Goal: Task Accomplishment & Management: Use online tool/utility

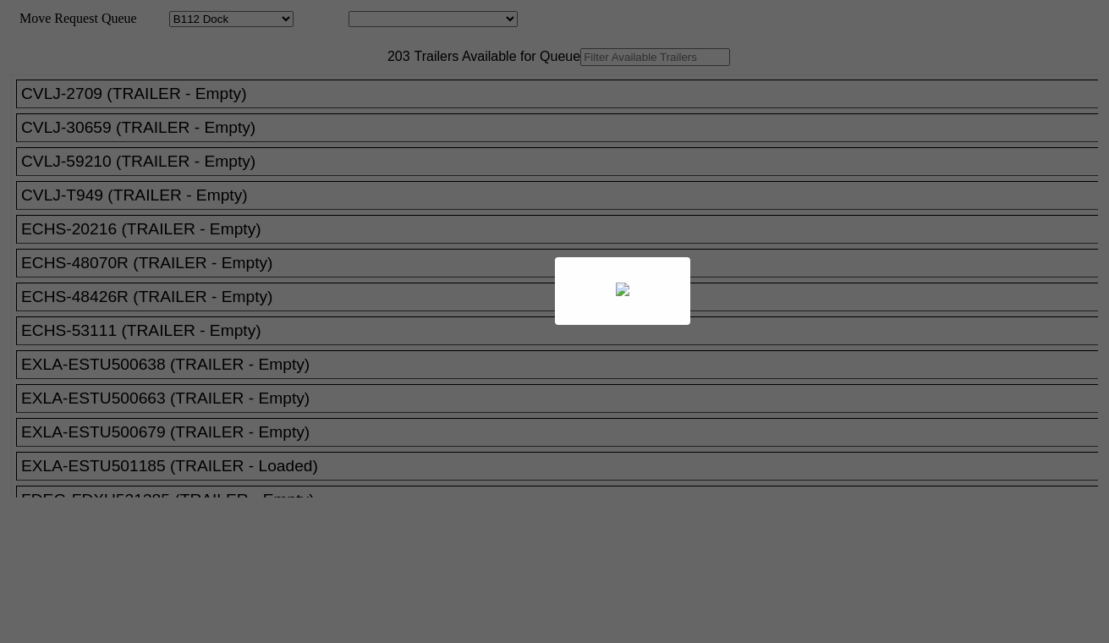
select select "121"
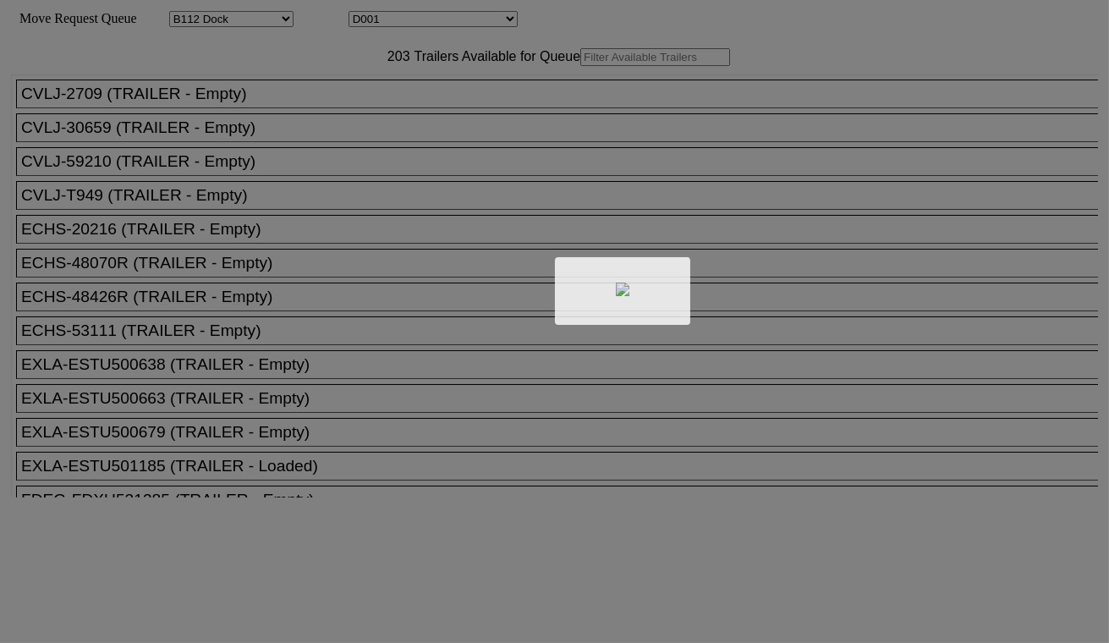
click at [407, 22] on div at bounding box center [554, 321] width 1109 height 643
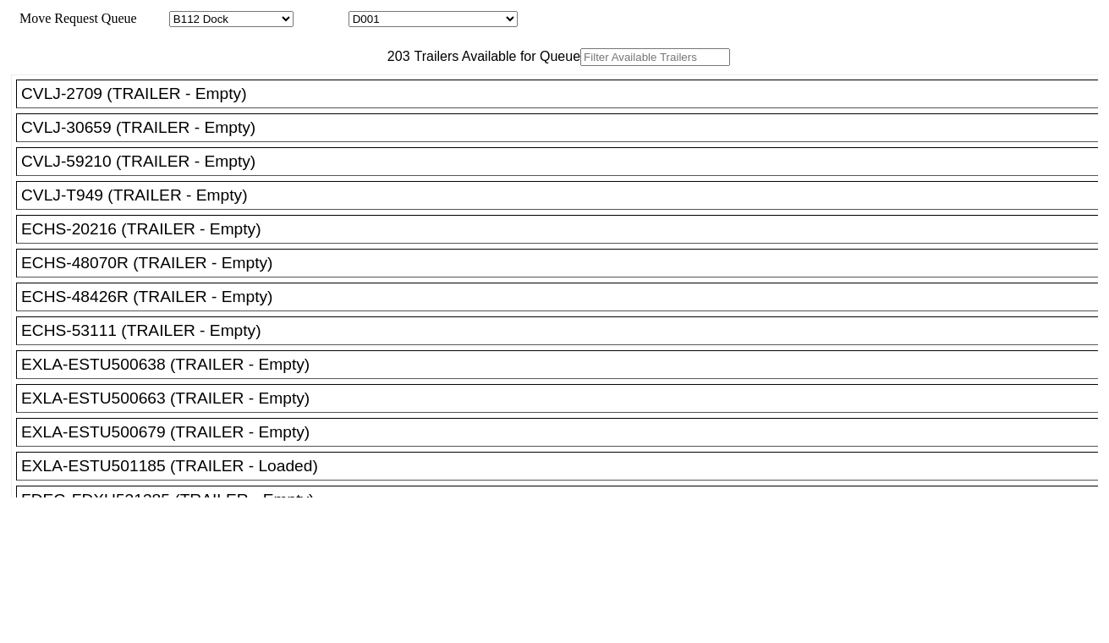
click at [419, 24] on select "D001 D002 D003 D004 D005 D006 D007 D008 D009 D010 D011 D012 D013 D014 D015 D016…" at bounding box center [432, 19] width 169 height 16
select select "3247"
click at [364, 14] on select "D001 D002 D003 D004 D005 D006 D007 D008 D009 D010 D011 D012 D013 D014 D015 D016…" at bounding box center [432, 19] width 169 height 16
click at [580, 66] on input "text" at bounding box center [655, 57] width 150 height 18
paste input "TTNU4949502"
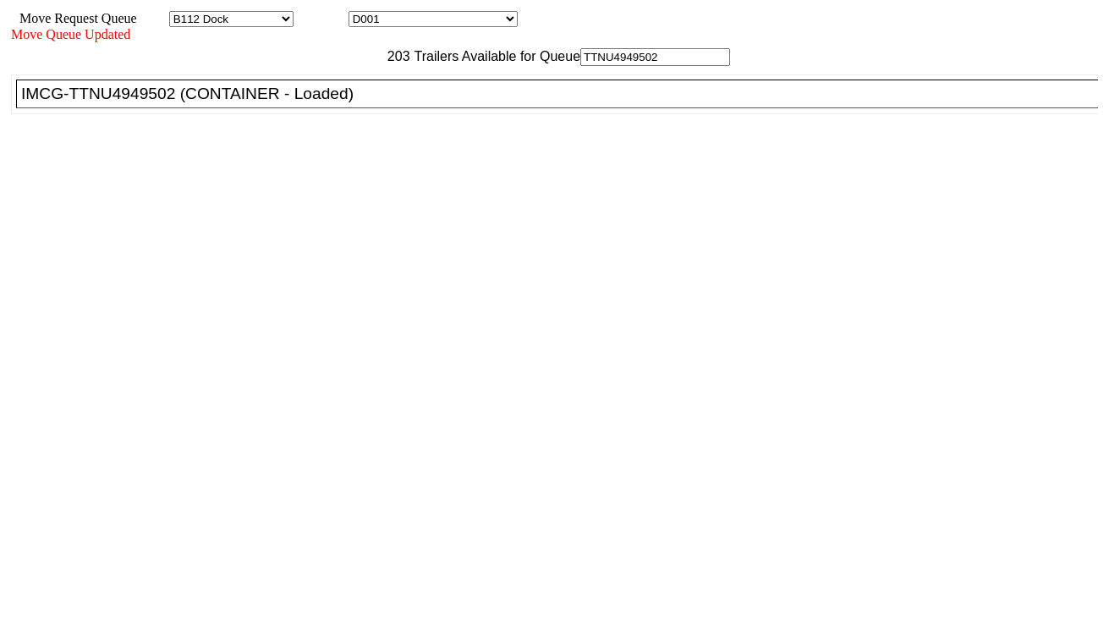
type input "TTNU4949502"
click at [339, 103] on div "IMCG-TTNU4949502 (CONTAINER - Loaded)" at bounding box center [564, 94] width 1087 height 19
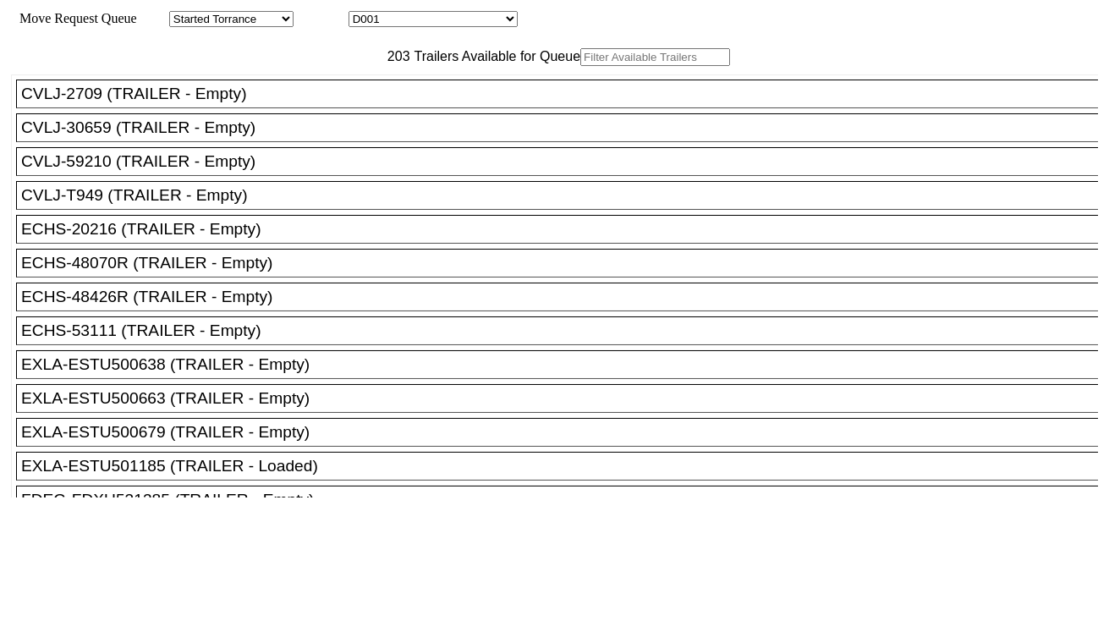
click at [416, 24] on select "D001 D002 D003 D004 D005 D006 D007 D008 D009 D010 D011 D012 D013 D014 D015 D016…" at bounding box center [432, 19] width 169 height 16
select select "3248"
click at [364, 14] on select "D001 D002 D003 D004 D005 D006 D007 D008 D009 D010 D011 D012 D013 D014 D015 D016…" at bounding box center [432, 19] width 169 height 16
click at [580, 66] on input "text" at bounding box center [655, 57] width 150 height 18
paste input "TEMU6635088"
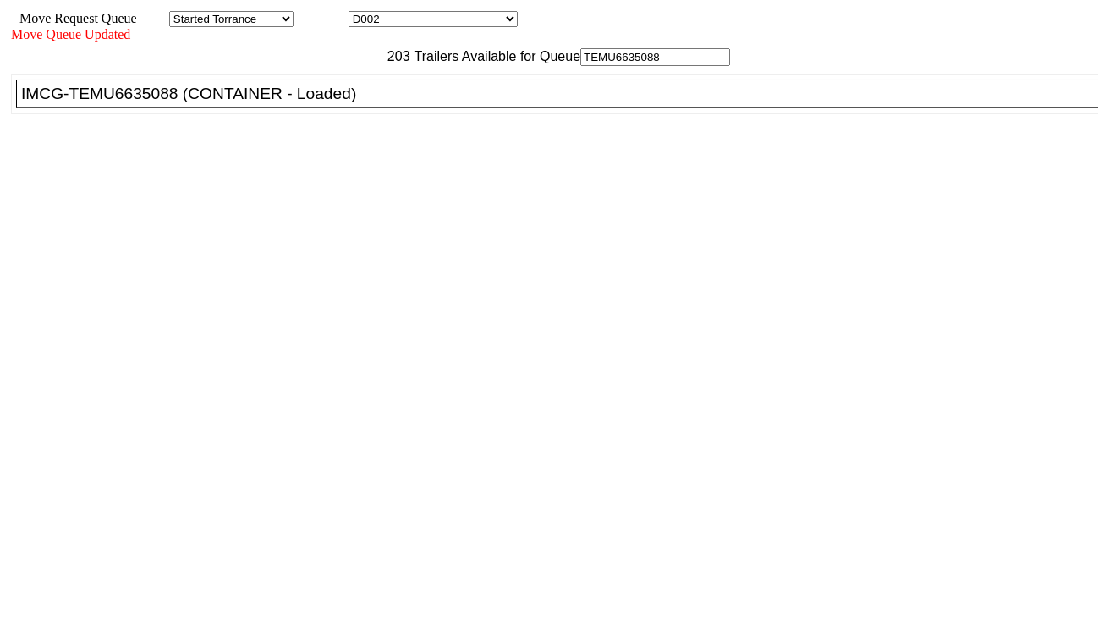
type input "TEMU6635088"
click at [352, 103] on div "IMCG-TEMU6635088 (CONTAINER - Loaded)" at bounding box center [564, 94] width 1087 height 19
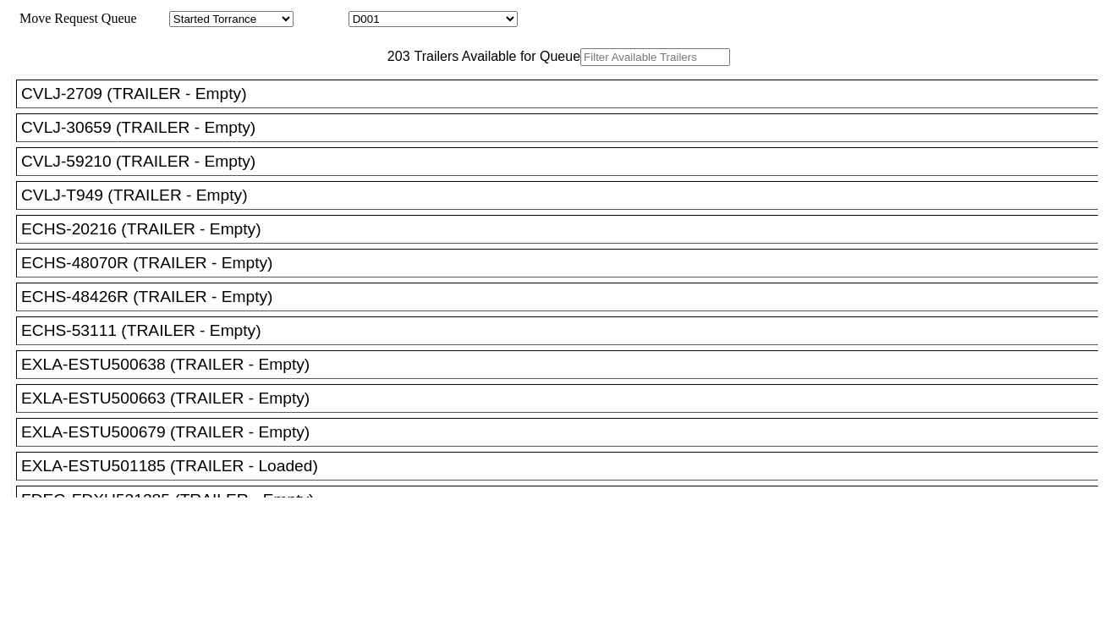
click at [499, 19] on select "D001 D002 D003 D004 D005 D006 D007 D008 D009 D010 D011 D012 D013 D014 D015 D016…" at bounding box center [432, 19] width 169 height 16
select select "3249"
click at [364, 14] on select "D001 D002 D003 D004 D005 D006 D007 D008 D009 D010 D011 D012 D013 D014 D015 D016…" at bounding box center [432, 19] width 169 height 16
click at [580, 66] on input "text" at bounding box center [655, 57] width 150 height 18
paste input "TLLU8725875"
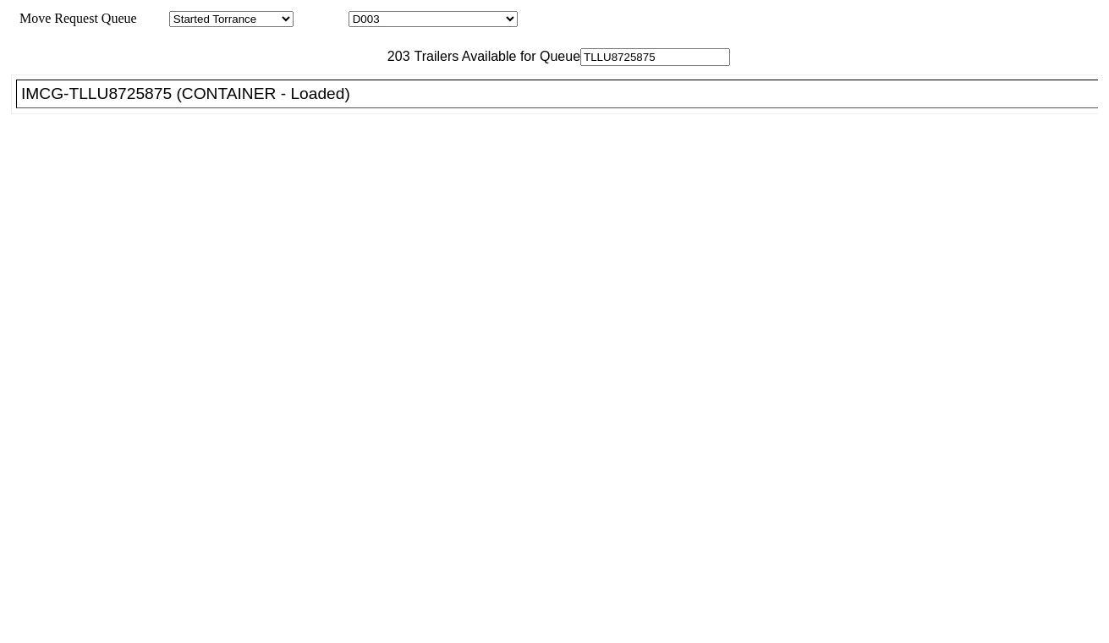
type input "TLLU8725875"
click at [357, 103] on div "IMCG-TLLU8725875 (CONTAINER - Loaded)" at bounding box center [564, 94] width 1087 height 19
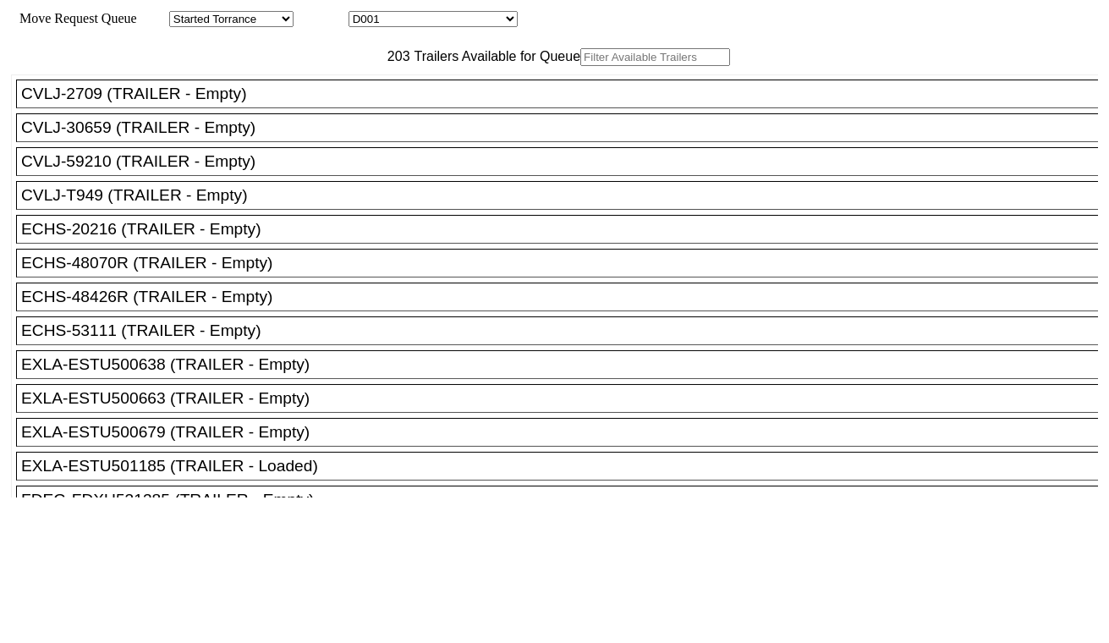
click at [580, 66] on input "text" at bounding box center [655, 57] width 150 height 18
paste input "ECMU7690610"
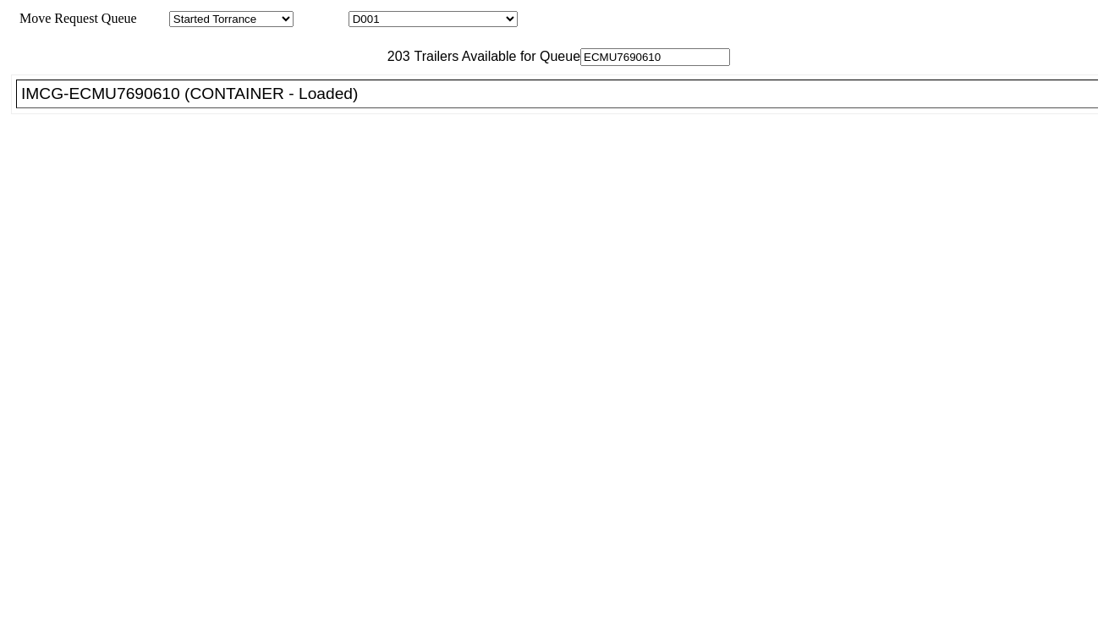
type input "ECMU7690610"
click at [342, 103] on div "IMCG-ECMU7690610 (CONTAINER - Loaded)" at bounding box center [564, 94] width 1087 height 19
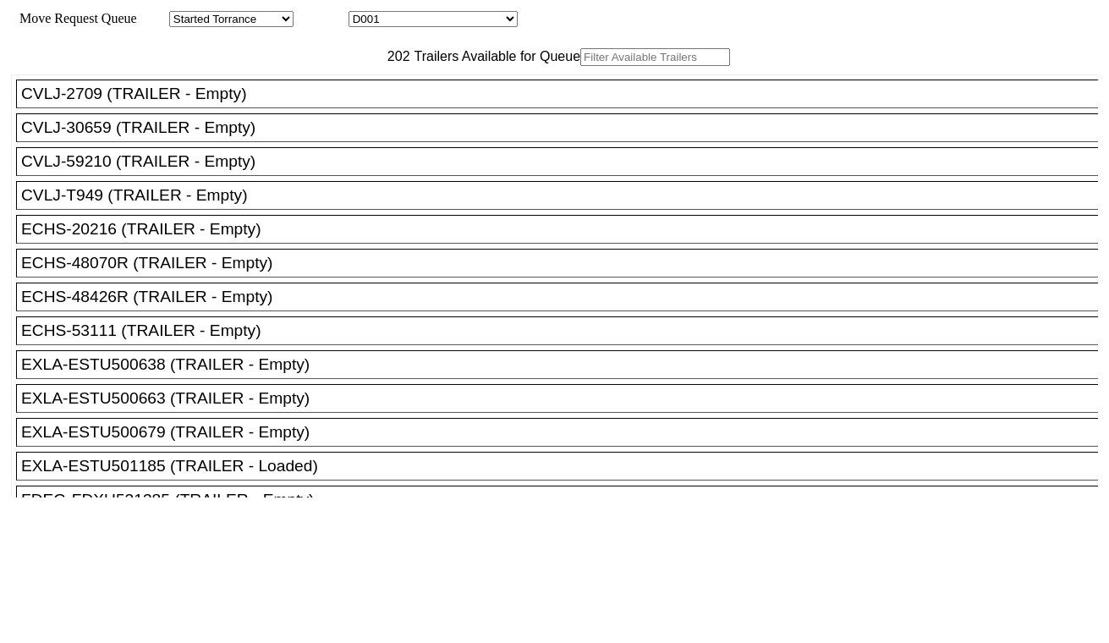
click at [419, 19] on select "D001 D002 D003 D004 D005 D006 D007 D008 D009 D010 D011 D012 D013 D014 D015 D016…" at bounding box center [432, 19] width 169 height 16
select select "3251"
click at [364, 14] on select "D001 D002 D003 D004 D005 D006 D007 D008 D009 D010 D011 D012 D013 D014 D015 D016…" at bounding box center [432, 19] width 169 height 16
click at [580, 66] on input "text" at bounding box center [655, 57] width 150 height 18
paste input "MSKU8659026"
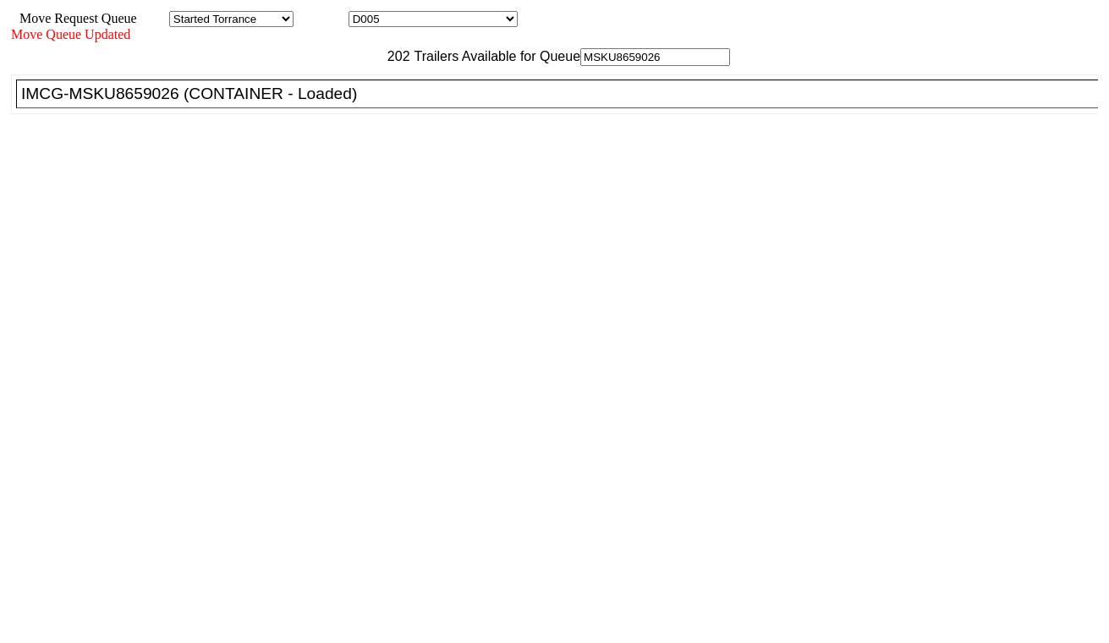
type input "MSKU8659026"
click at [362, 103] on div "IMCG-MSKU8659026 (CONTAINER - Loaded)" at bounding box center [564, 94] width 1087 height 19
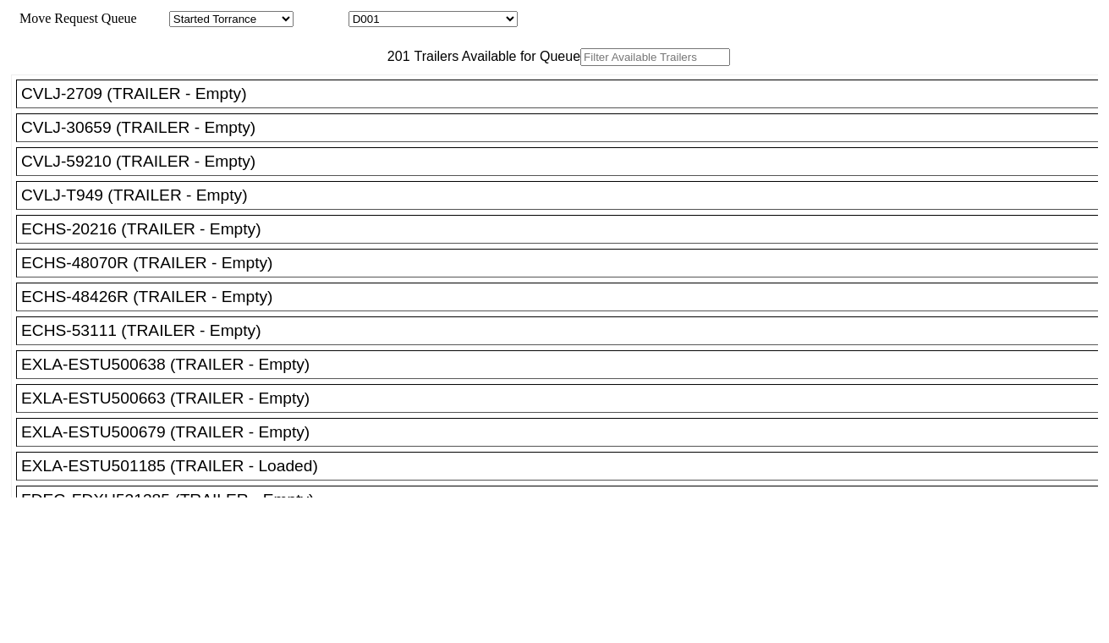
click at [455, 27] on div "Move Request Queue Area Started Torrance Lost Torrance Appt Torrance Bobtail B1…" at bounding box center [554, 19] width 1087 height 16
click at [448, 21] on select "D001 D002 D003 D004 D005 D006 D007 D008 D009 D010 D011 D012 D013 D014 D015 D016…" at bounding box center [432, 19] width 169 height 16
select select "3252"
click at [364, 14] on select "D001 D002 D003 D004 D005 D006 D007 D008 D009 D010 D011 D012 D013 D014 D015 D016…" at bounding box center [432, 19] width 169 height 16
click at [580, 66] on input "text" at bounding box center [655, 57] width 150 height 18
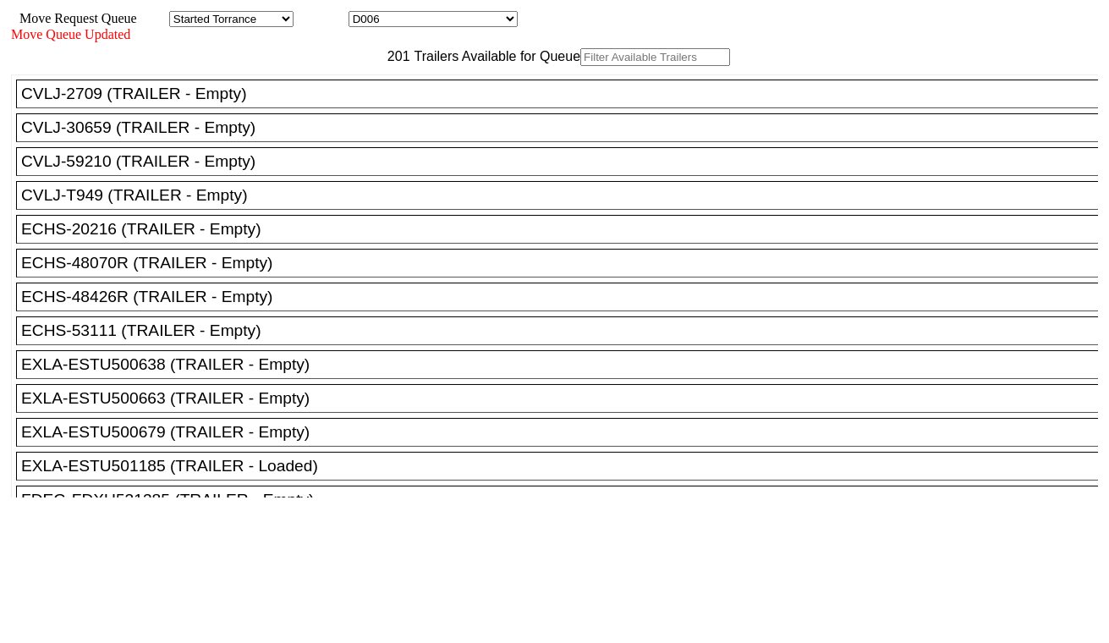
paste input "TXGU4222920"
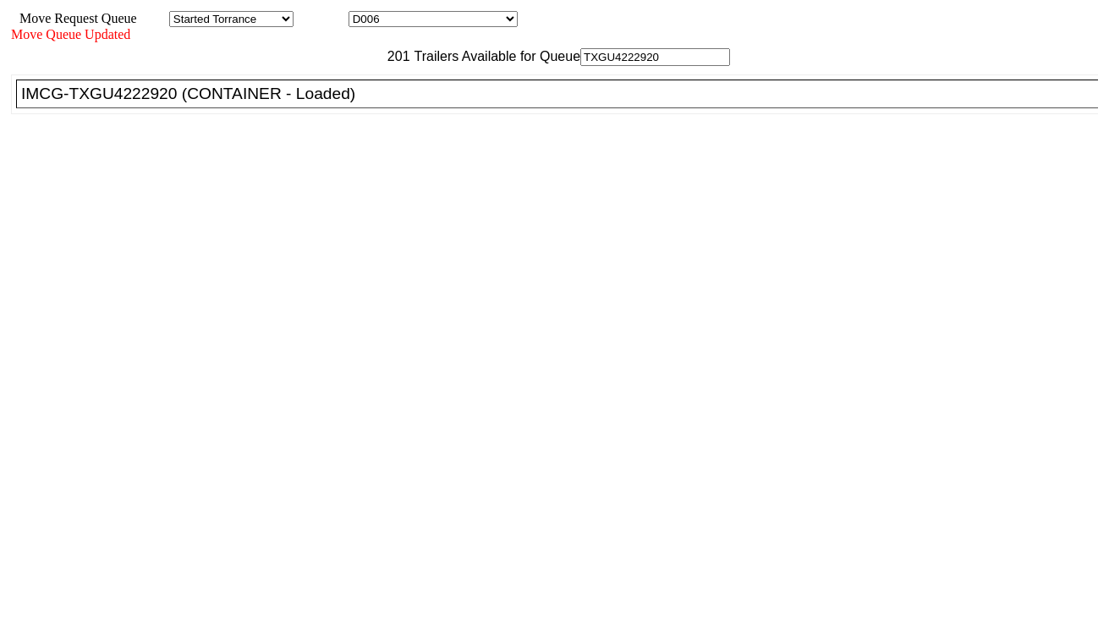
type input "TXGU4222920"
click at [345, 103] on div "IMCG-TXGU4222920 (CONTAINER - Loaded)" at bounding box center [564, 94] width 1087 height 19
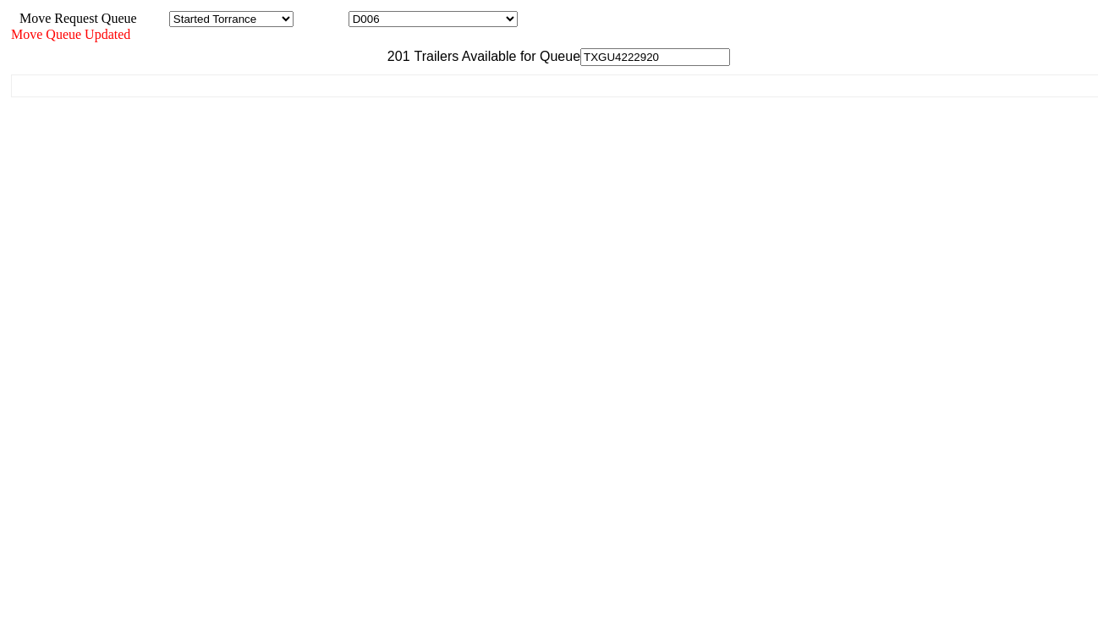
click at [863, 562] on div "201 Trailers Available for Queue TXGU4222920 CVLJ-2709 (TRAILER - Empty) CVLJ-3…" at bounding box center [554, 305] width 1087 height 514
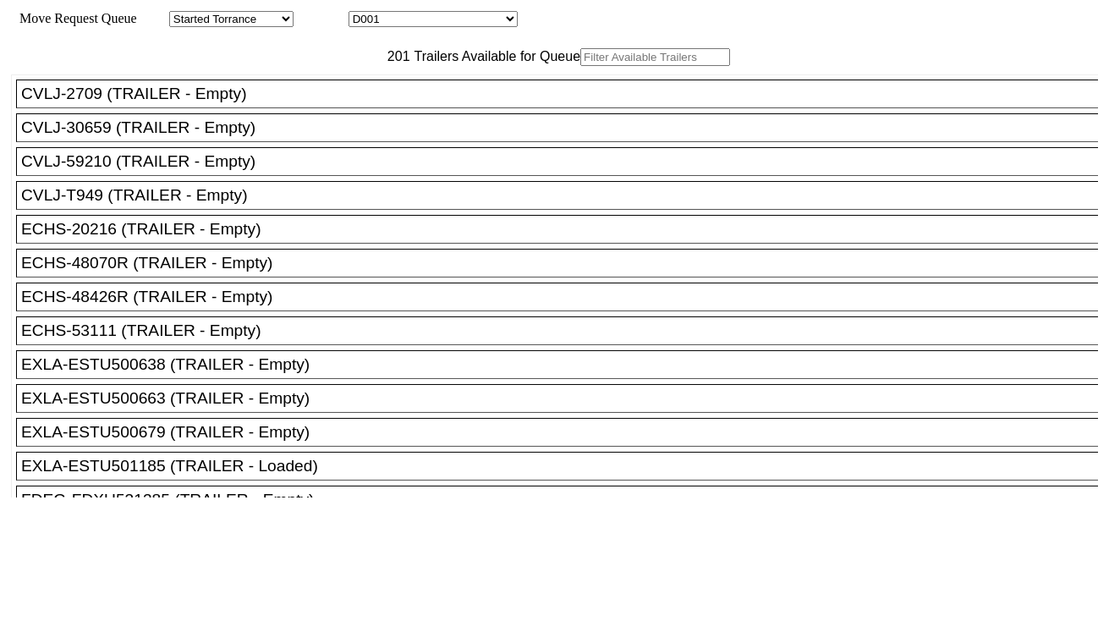
click at [472, 26] on select "D001 D002 D003 D004 D005 D006 D007 D008 D009 D010 D011 D012 D013 D014 D015 D016…" at bounding box center [432, 19] width 169 height 16
select select "3254"
click at [364, 14] on select "D001 D002 D003 D004 D005 D006 D007 D008 D009 D010 D011 D012 D013 D014 D015 D016…" at bounding box center [432, 19] width 169 height 16
click at [580, 66] on input "text" at bounding box center [655, 57] width 150 height 18
paste input "TCNU2841157"
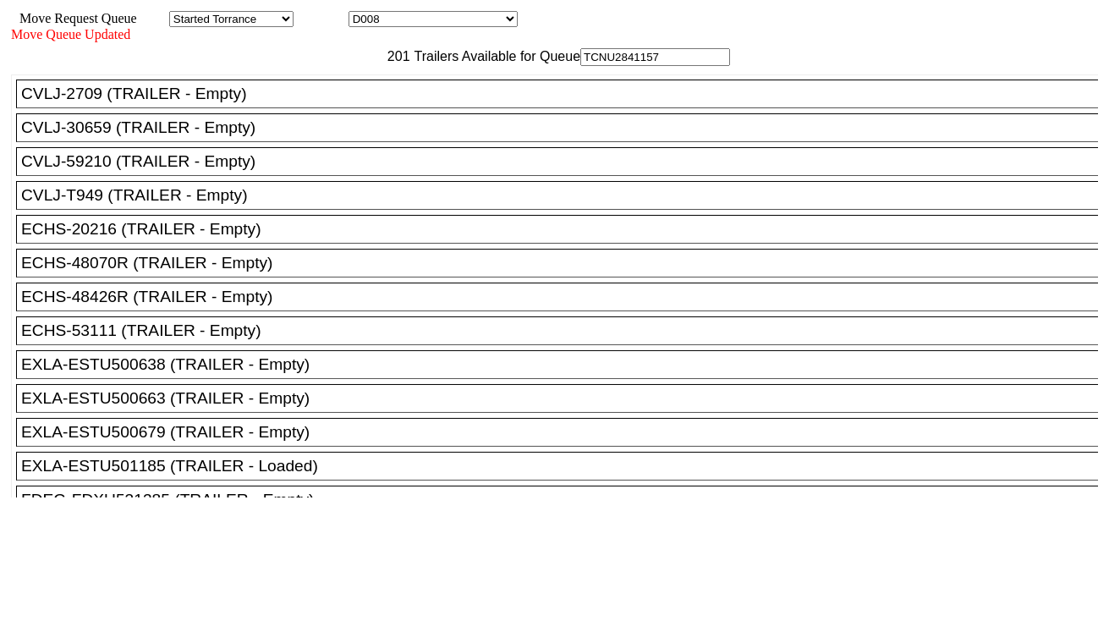
type input "TCNU2841157"
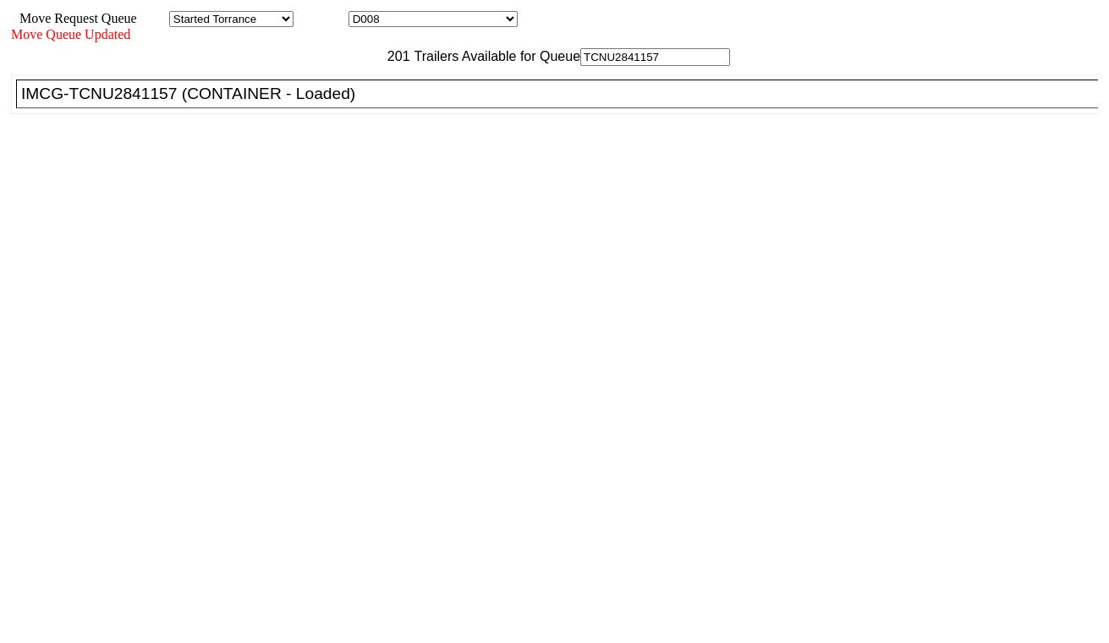
click at [339, 103] on div "IMCG-TCNU2841157 (CONTAINER - Loaded)" at bounding box center [564, 94] width 1087 height 19
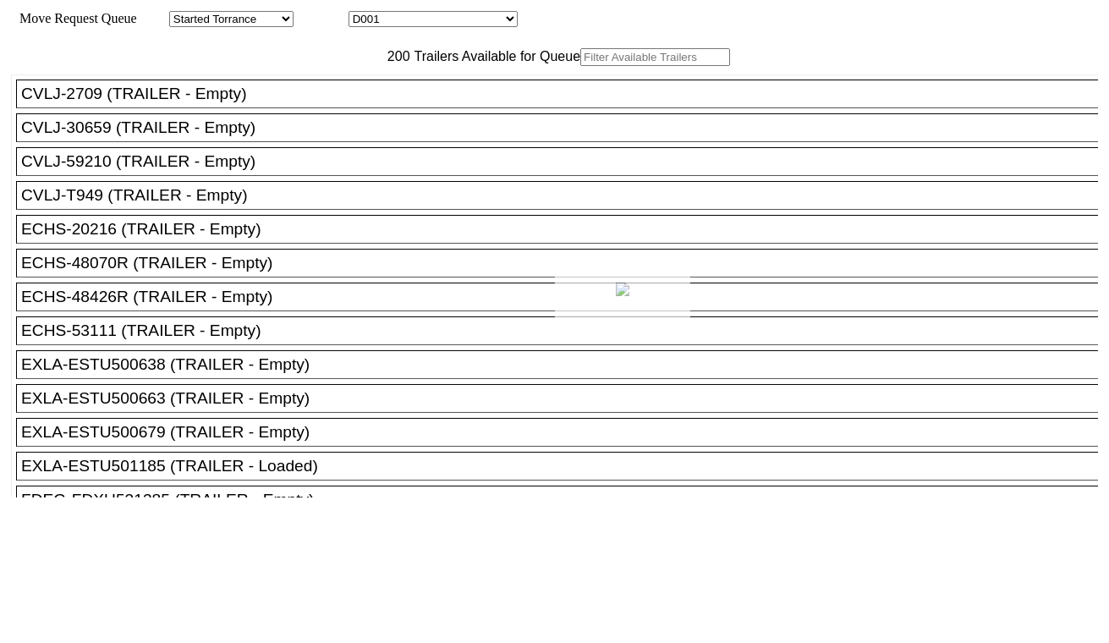
click at [441, 22] on div at bounding box center [554, 321] width 1109 height 643
click at [441, 27] on select "D001 D002 D003 D004 D005 D006 D007 D008 D009 D010 D011 D012 D013 D014 D015 D016…" at bounding box center [432, 19] width 169 height 16
select select "3255"
click at [364, 14] on select "D001 D002 D003 D004 D005 D006 D007 D008 D009 D010 D011 D012 D013 D014 D015 D016…" at bounding box center [432, 19] width 169 height 16
click at [580, 66] on input "text" at bounding box center [655, 57] width 150 height 18
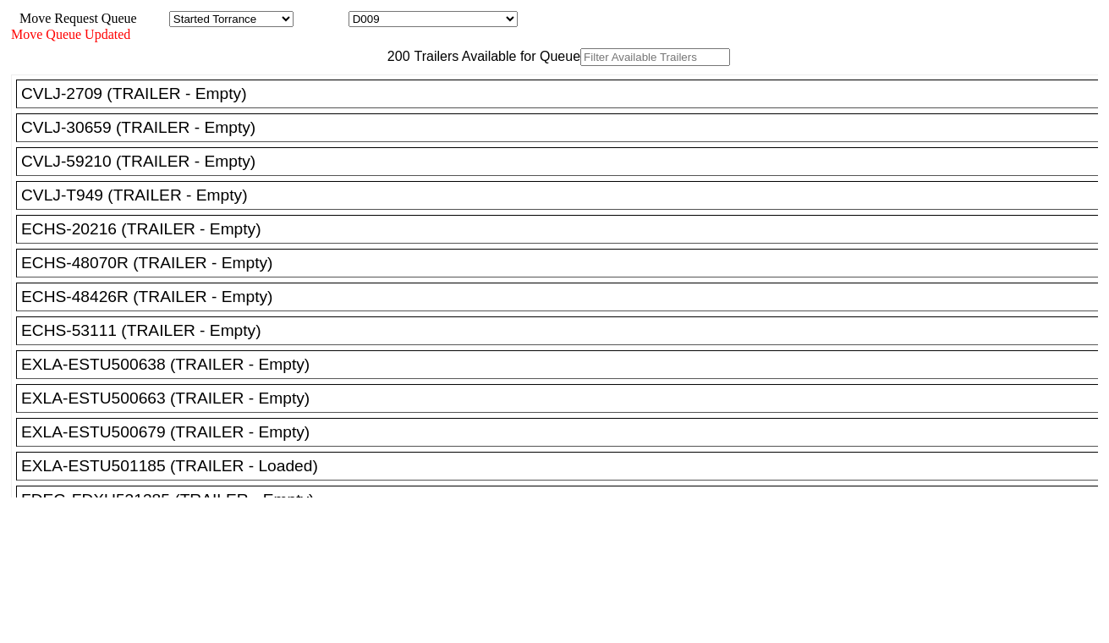
paste input "MSKU0855320"
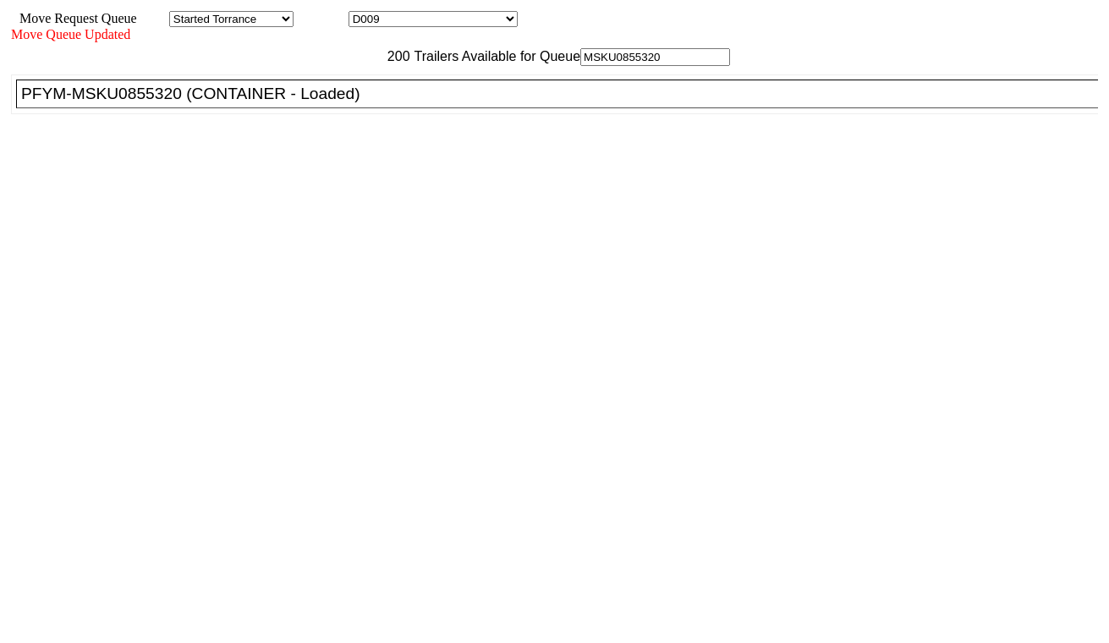
type input "MSKU0855320"
drag, startPoint x: 374, startPoint y: 145, endPoint x: 410, endPoint y: 173, distance: 45.8
click at [375, 103] on div "PFYM-MSKU0855320 (CONTAINER - Loaded)" at bounding box center [564, 94] width 1087 height 19
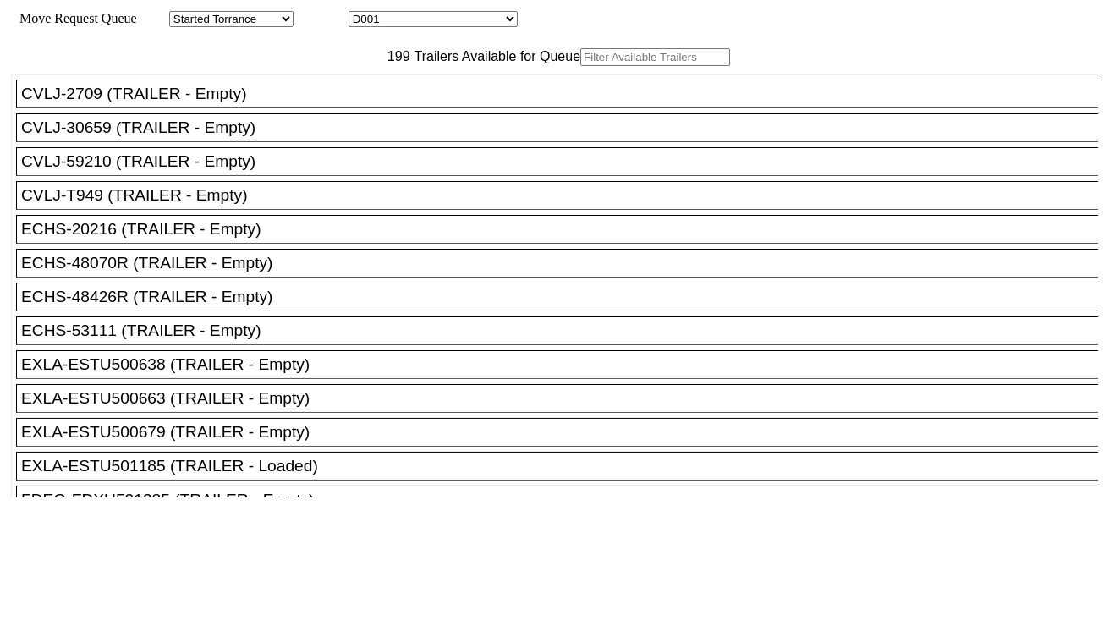
click at [463, 15] on select "D001 D002 D003 D004 D005 D006 D007 D008 D009 D010 D011 D012 D013 D014 D015 D016…" at bounding box center [432, 19] width 169 height 16
select select "3256"
click at [364, 14] on select "D001 D002 D003 D004 D005 D006 D007 D008 D009 D010 D011 D012 D013 D014 D015 D016…" at bounding box center [432, 19] width 169 height 16
click at [580, 66] on input "text" at bounding box center [655, 57] width 150 height 18
paste input "MSCU4685727"
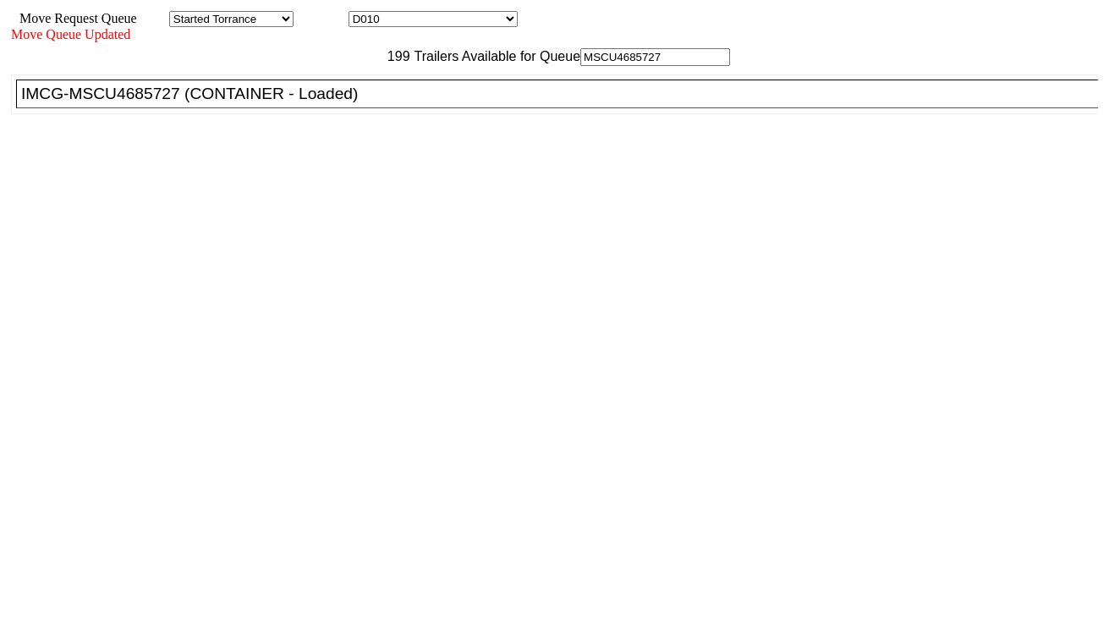
type input "MSCU4685727"
click at [353, 103] on div "IMCG-MSCU4685727 (CONTAINER - Loaded)" at bounding box center [564, 94] width 1087 height 19
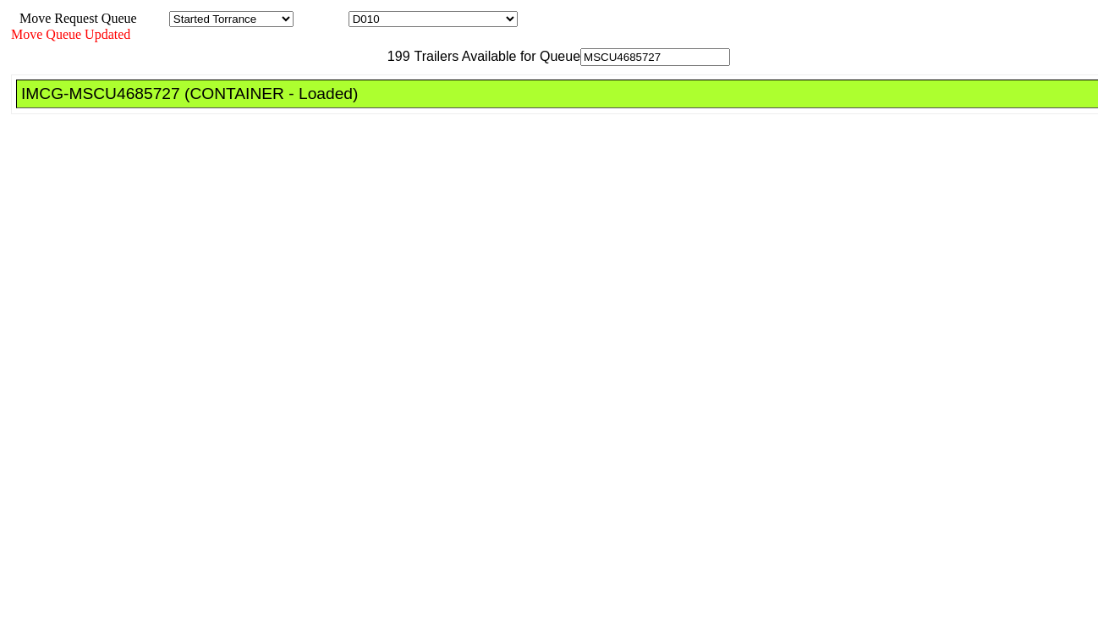
drag, startPoint x: 503, startPoint y: 223, endPoint x: 512, endPoint y: 228, distance: 9.9
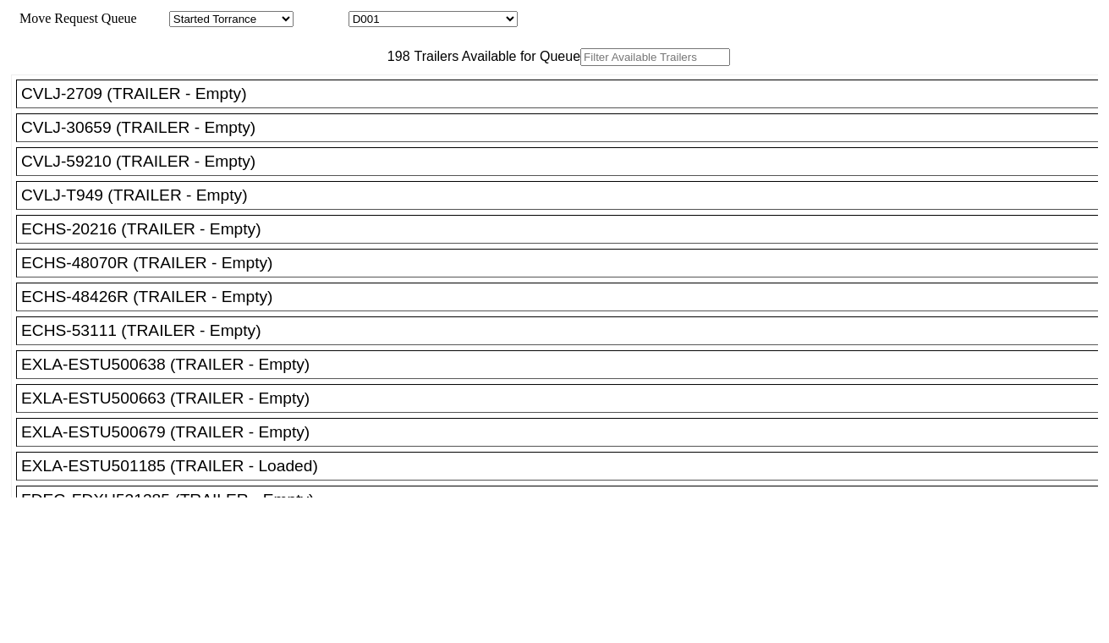
click at [400, 17] on select "D001 D002 D003 D004 D005 D006 D007 D008 D009 D010 D011 D012 D013 D014 D015 D016…" at bounding box center [432, 19] width 169 height 16
select select "3257"
click at [364, 14] on select "D001 D002 D003 D004 D005 D006 D007 D008 D009 D010 D011 D012 D013 D014 D015 D016…" at bounding box center [432, 19] width 169 height 16
click at [580, 66] on input "text" at bounding box center [655, 57] width 150 height 18
paste input "FSCU9209881"
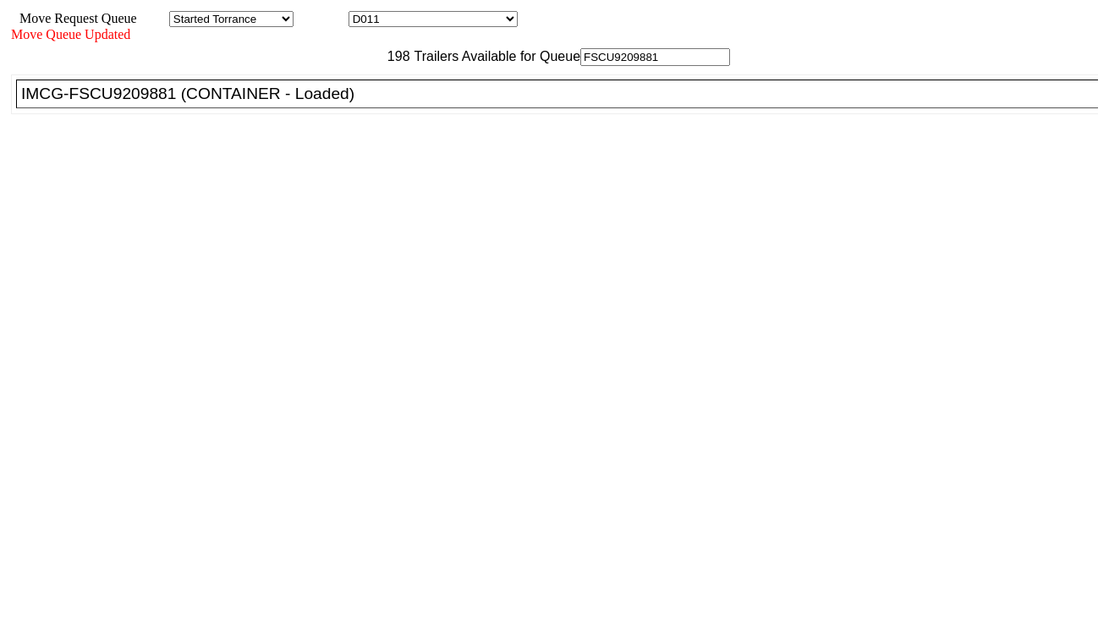
type input "FSCU9209881"
drag, startPoint x: 348, startPoint y: 129, endPoint x: 364, endPoint y: 146, distance: 23.4
click at [348, 103] on div "IMCG-FSCU9209881 (CONTAINER - Loaded)" at bounding box center [564, 94] width 1087 height 19
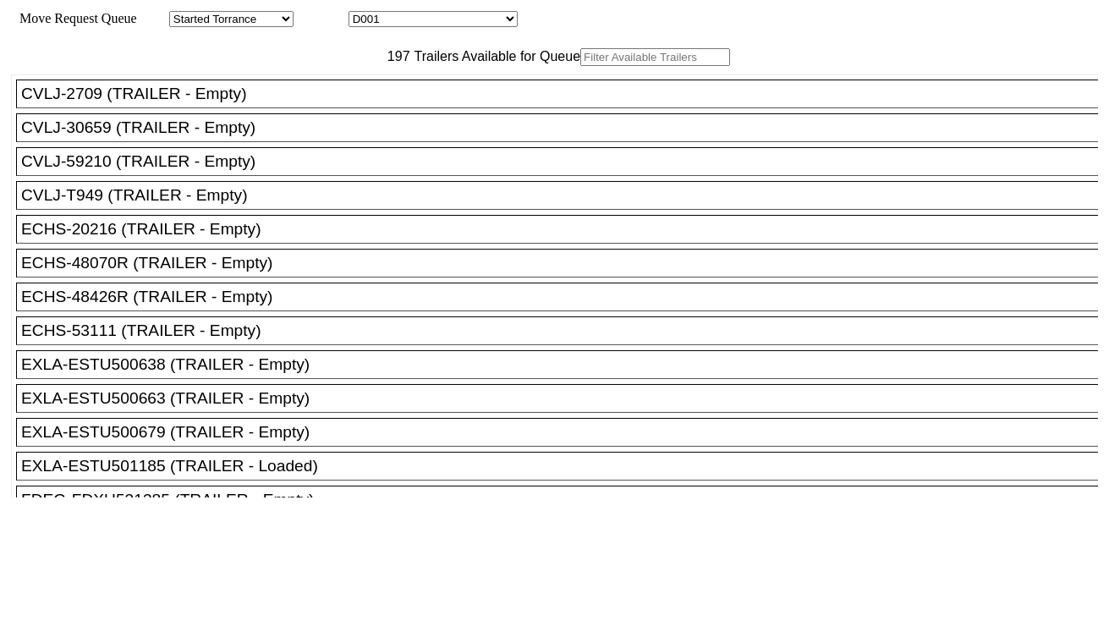
click at [448, 23] on select "D001 D002 D003 D004 D005 D006 D007 D008 D009 D010 D011 D012 D013 D014 D015 D016…" at bounding box center [432, 19] width 169 height 16
select select "3258"
click at [364, 14] on select "D001 D002 D003 D004 D005 D006 D007 D008 D009 D010 D011 D012 D013 D014 D015 D016…" at bounding box center [432, 19] width 169 height 16
click at [580, 66] on input "text" at bounding box center [655, 57] width 150 height 18
paste input "FANU1731937"
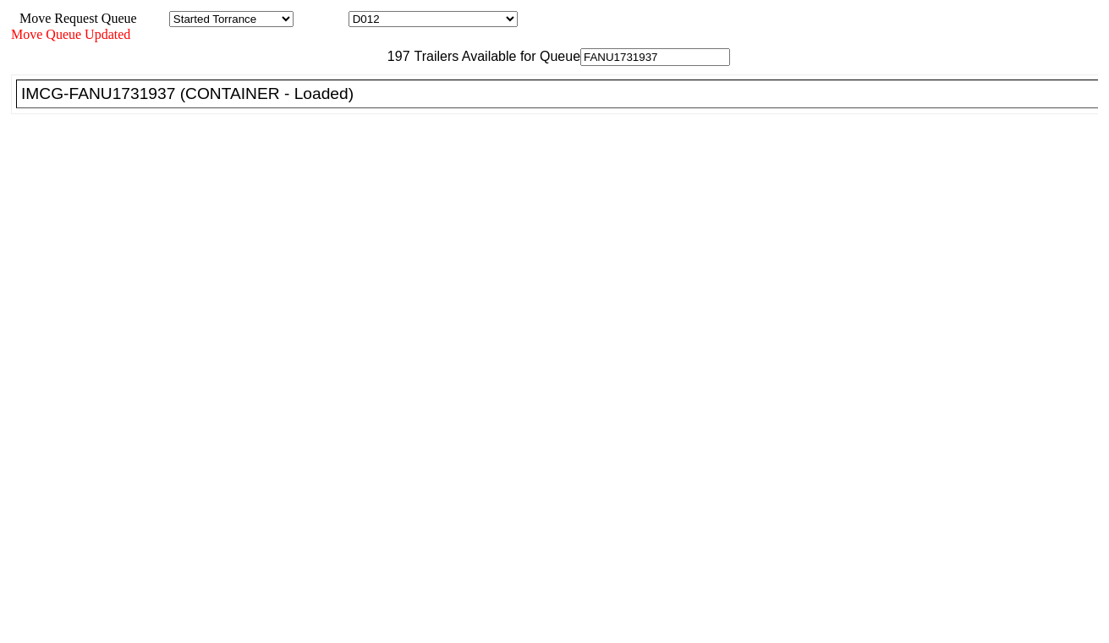
type input "FANU1731937"
click at [360, 103] on div "IMCG-FANU1731937 (CONTAINER - Loaded)" at bounding box center [564, 94] width 1087 height 19
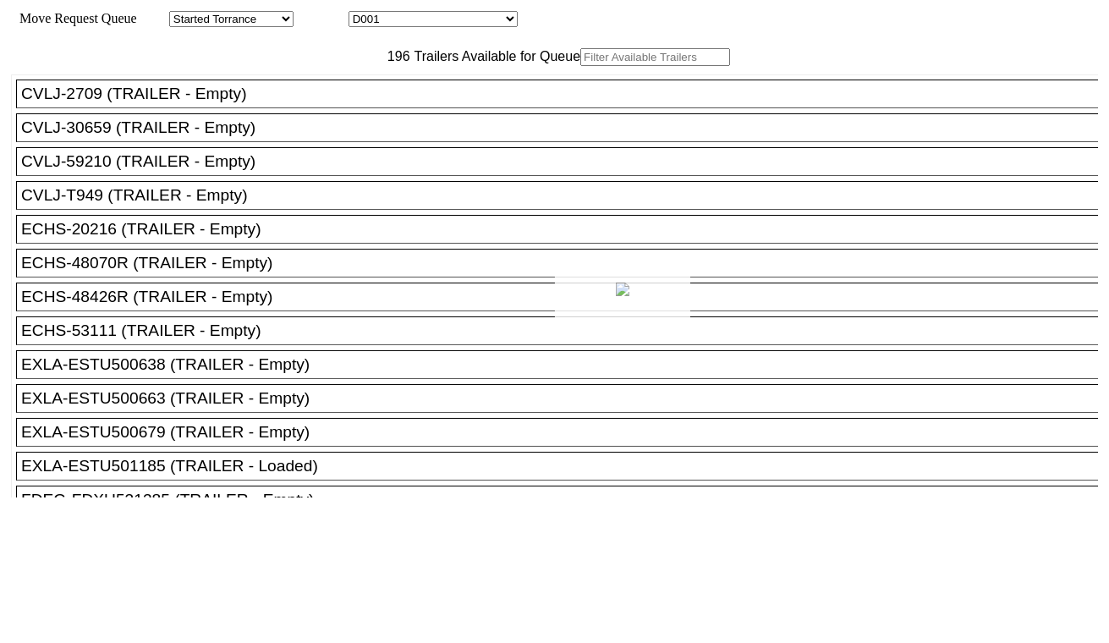
click at [460, 19] on div at bounding box center [554, 321] width 1109 height 643
click at [460, 23] on select "D001 D002 D003 D004 D005 D006 D007 D008 D009 D010 D011 D012 D013 D014 D015 D016…" at bounding box center [432, 19] width 169 height 16
select select "3259"
click at [364, 14] on select "D001 D002 D003 D004 D005 D006 D007 D008 D009 D010 D011 D012 D013 D014 D015 D016…" at bounding box center [432, 19] width 169 height 16
click at [580, 66] on input "text" at bounding box center [655, 57] width 150 height 18
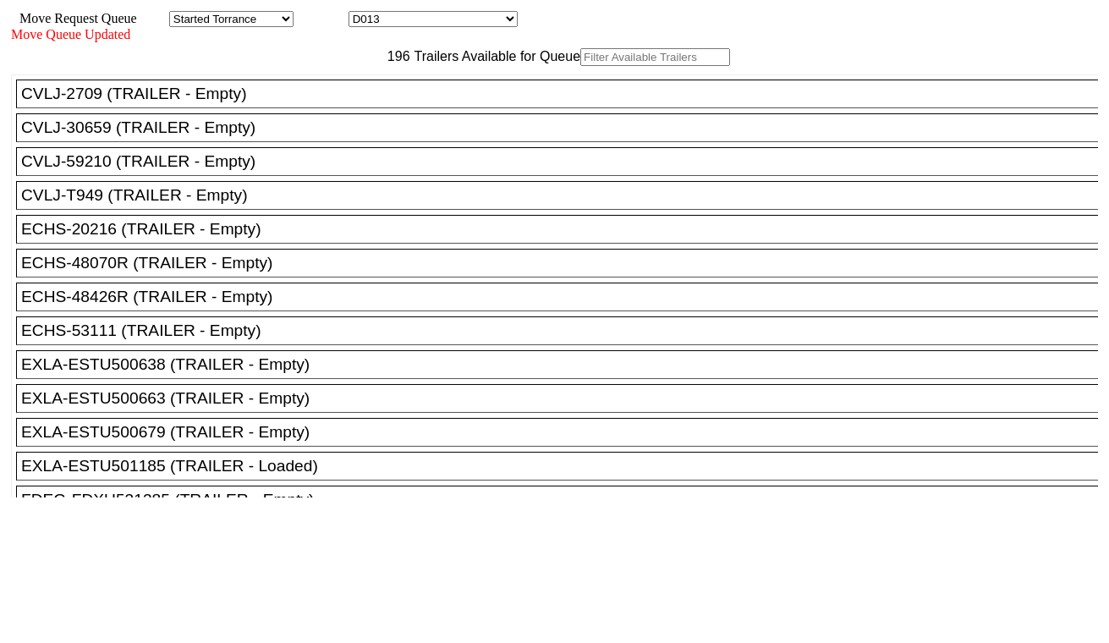
paste input "MRSU8262805"
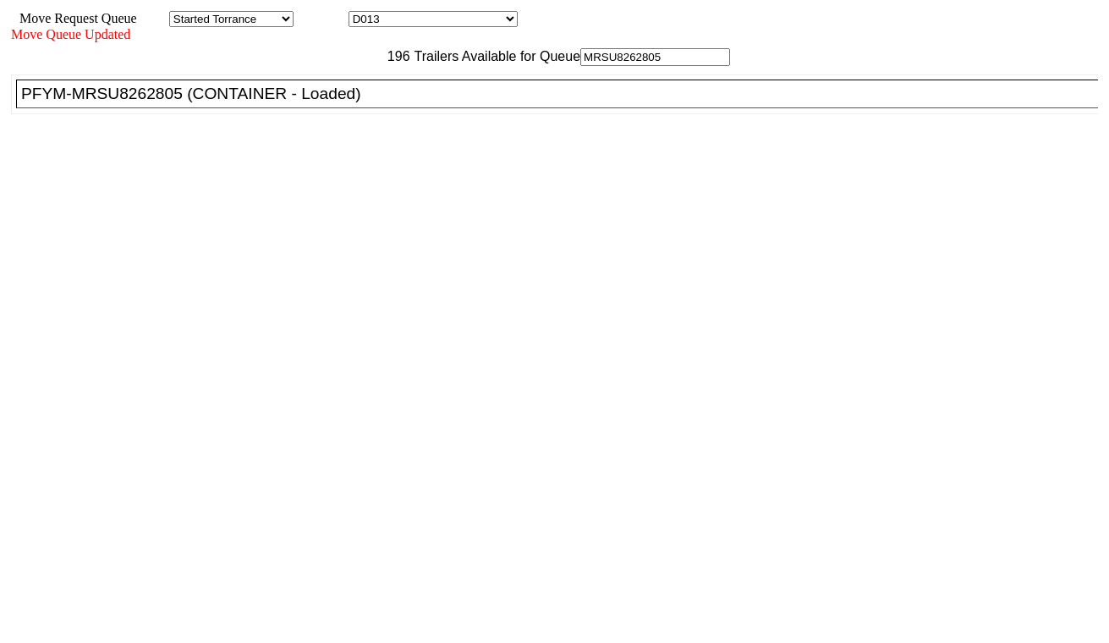
type input "MRSU8262805"
click at [350, 103] on div "PFYM-MRSU8262805 (CONTAINER - Loaded)" at bounding box center [564, 94] width 1087 height 19
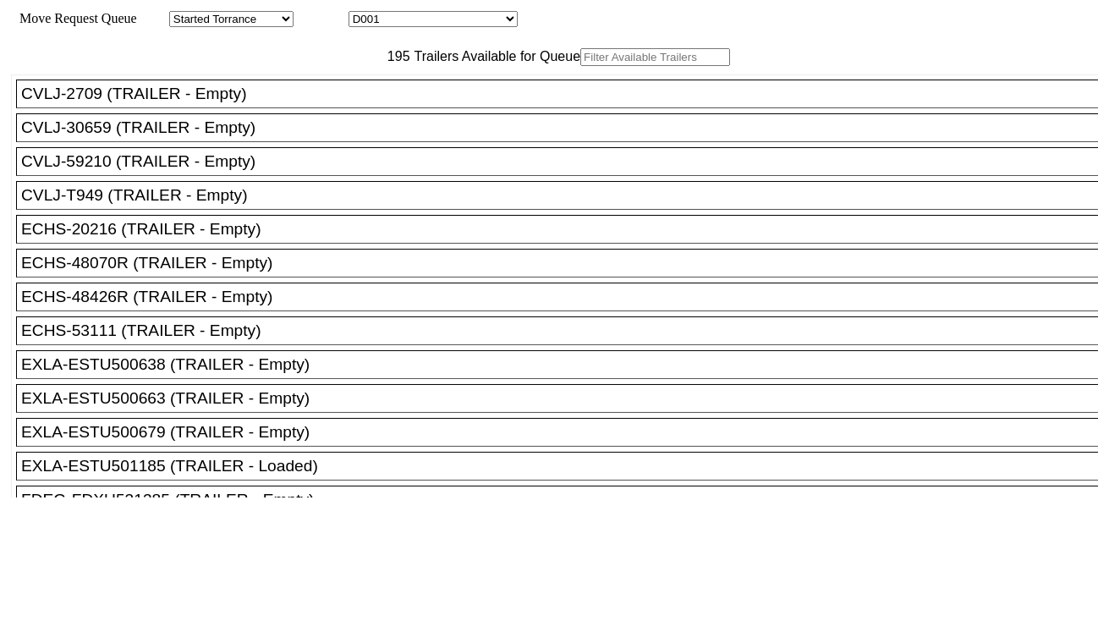
click at [408, 22] on select "D001 D002 D003 D004 D005 D006 D007 D008 D009 D010 D011 D012 D013 D014 D015 D016…" at bounding box center [432, 19] width 169 height 16
select select "3260"
click at [364, 14] on select "D001 D002 D003 D004 D005 D006 D007 D008 D009 D010 D011 D012 D013 D014 D015 D016…" at bounding box center [432, 19] width 169 height 16
click at [580, 66] on input "text" at bounding box center [655, 57] width 150 height 18
paste input "MRSU8273899"
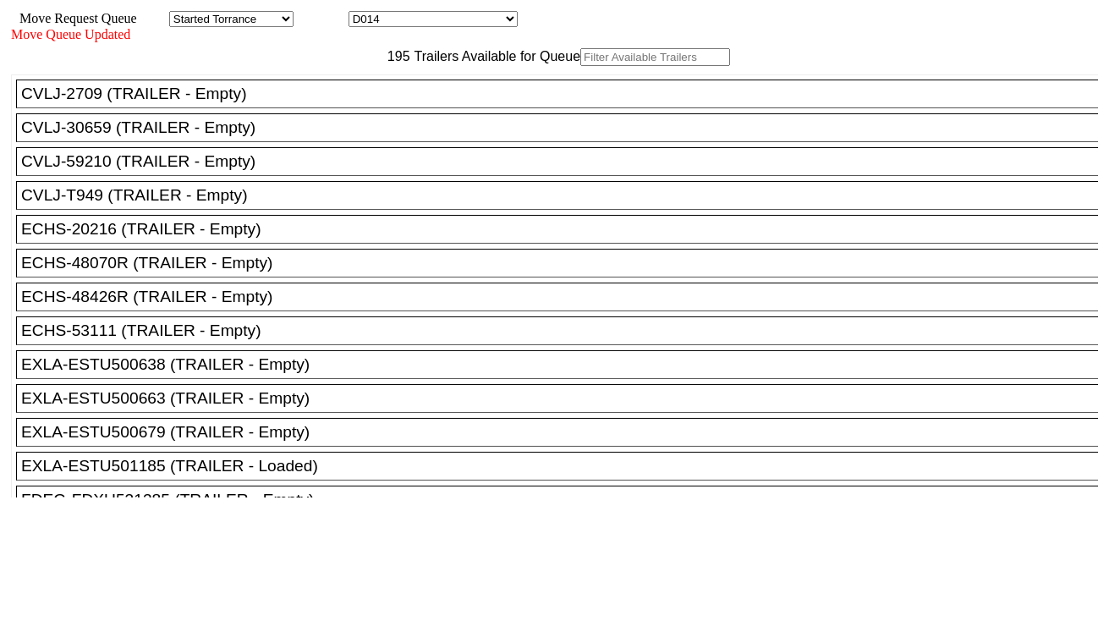
type input "MRSU8273899"
click at [431, 19] on select "D001 D002 D003 D004 D005 D006 D007 D008 D009 D010 D011 D012 D013 D014 D015 D016…" at bounding box center [432, 19] width 169 height 16
select select "3261"
click at [364, 14] on select "D001 D002 D003 D004 D005 D006 D007 D008 D009 D010 D011 D012 D013 D014 D015 D016…" at bounding box center [432, 19] width 169 height 16
click at [580, 66] on input "text" at bounding box center [655, 57] width 150 height 18
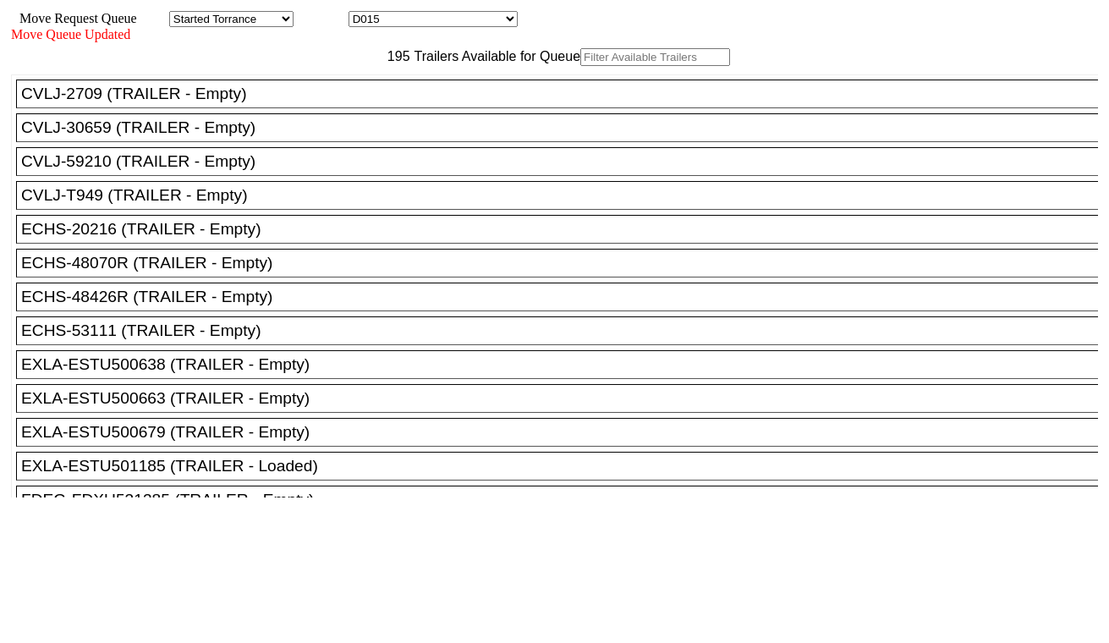
paste input "MSCU5538248"
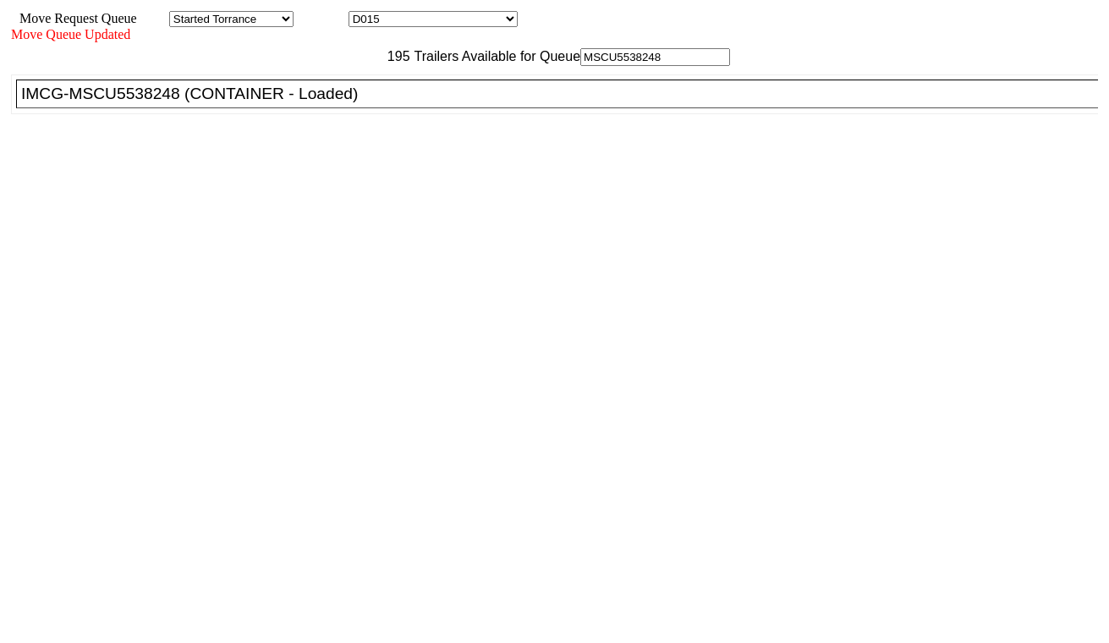
type input "MSCU5538248"
click at [348, 103] on div "IMCG-MSCU5538248 (CONTAINER - Loaded)" at bounding box center [564, 94] width 1087 height 19
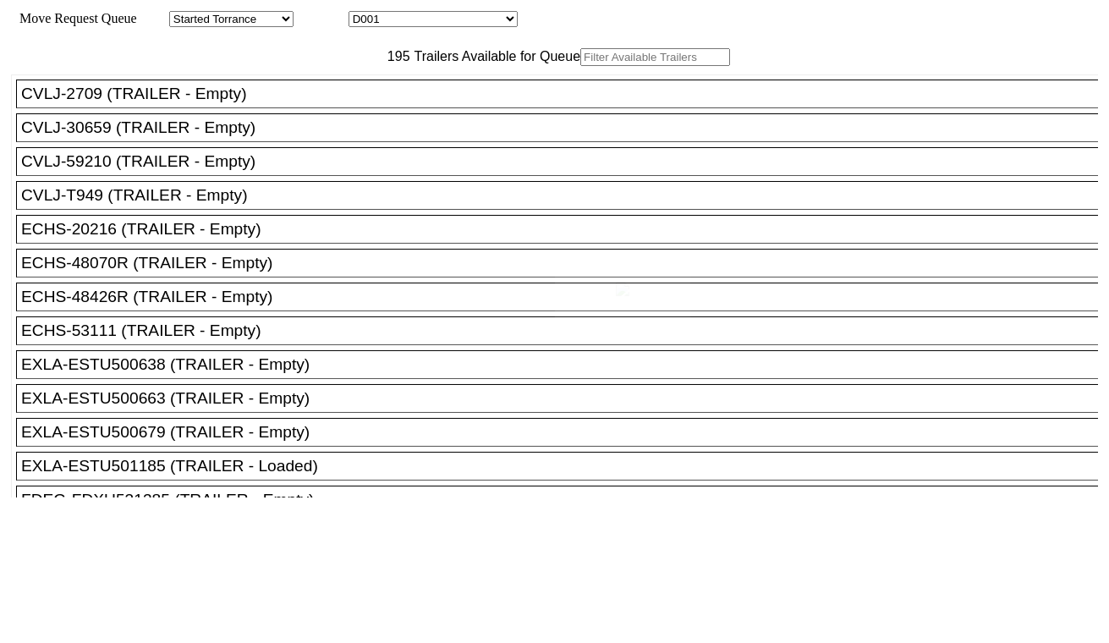
click at [425, 22] on select "D001 D002 D003 D004 D005 D006 D007 D008 D009 D010 D011 D012 D013 D014 D015 D016…" at bounding box center [432, 19] width 169 height 16
select select "3262"
click at [364, 14] on select "D001 D002 D003 D004 D005 D006 D007 D008 D009 D010 D011 D012 D013 D014 D015 D016…" at bounding box center [432, 19] width 169 height 16
click at [580, 66] on input "text" at bounding box center [655, 57] width 150 height 18
paste input "MRSU7331500"
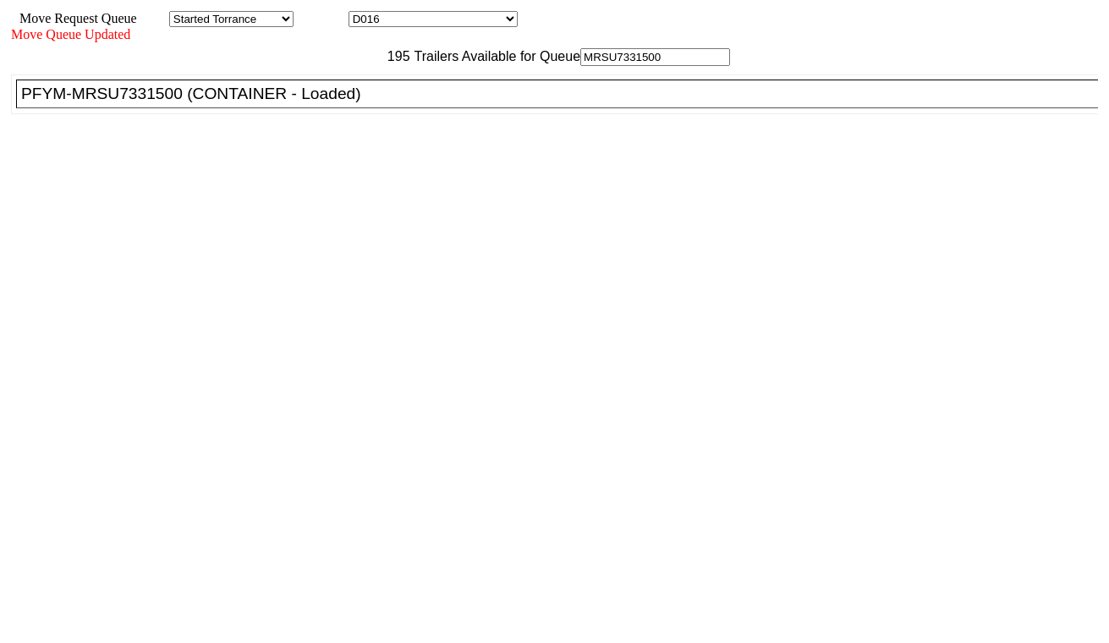
type input "MRSU7331500"
click at [360, 103] on div "PFYM-MRSU7331500 (CONTAINER - Loaded)" at bounding box center [564, 94] width 1087 height 19
